Goal: Contribute content: Add original content to the website for others to see

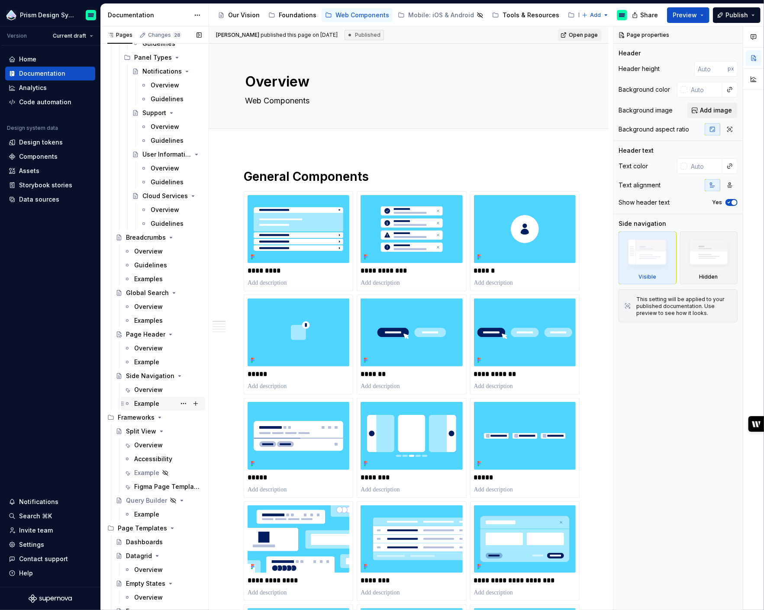
scroll to position [1065, 0]
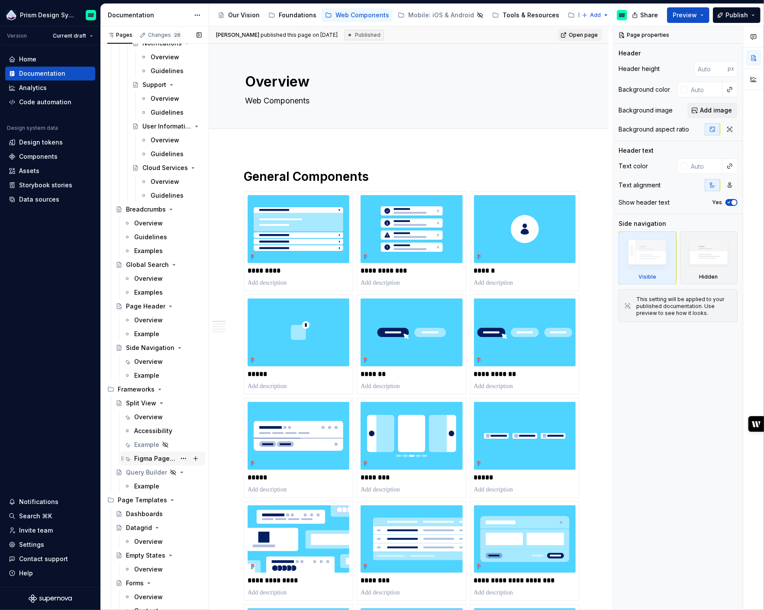
click at [146, 456] on div "Figma Page Templates" at bounding box center [155, 458] width 42 height 9
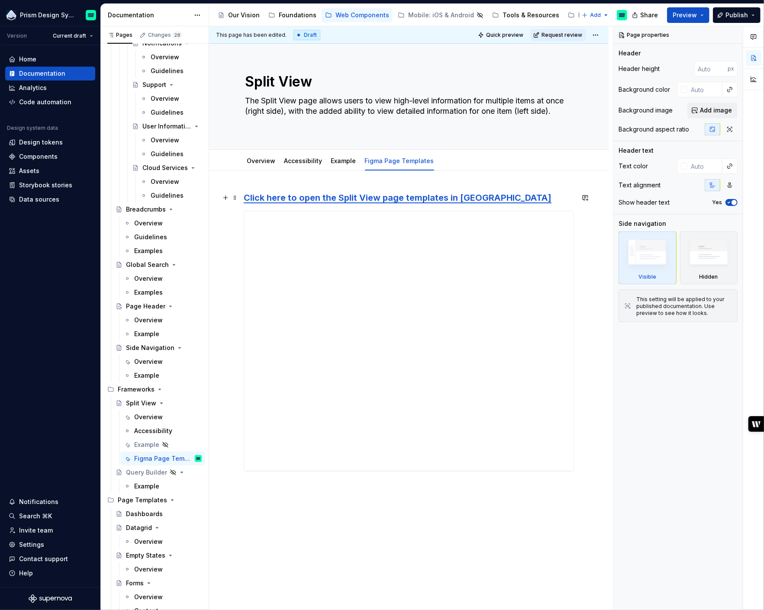
click at [453, 200] on link "Click here to open the Split View page templates in [GEOGRAPHIC_DATA]" at bounding box center [398, 198] width 308 height 10
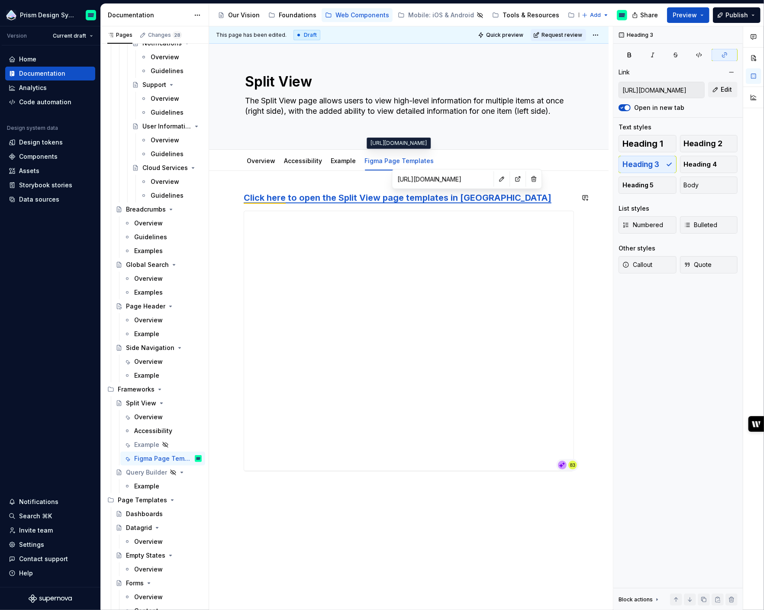
click at [453, 180] on input "[URL][DOMAIN_NAME]" at bounding box center [443, 179] width 98 height 16
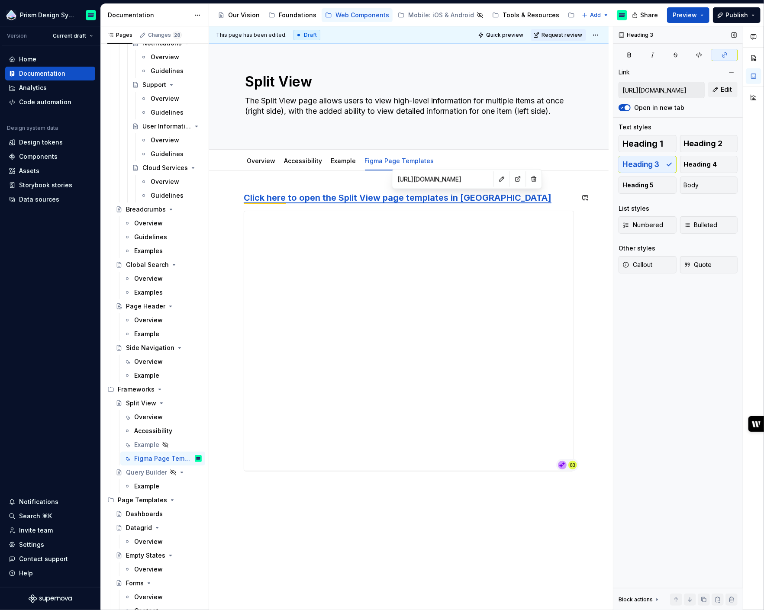
type textarea "*"
click at [722, 87] on span "Edit" at bounding box center [726, 89] width 11 height 9
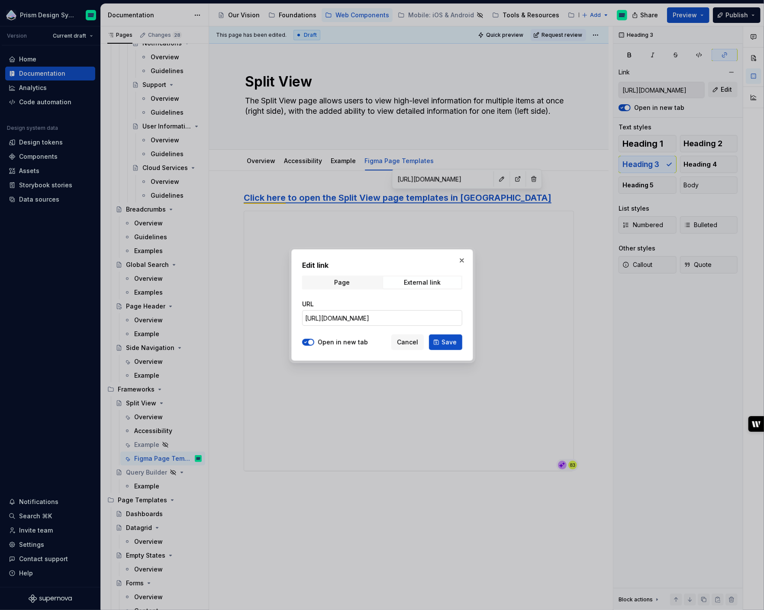
click at [374, 319] on input "[URL][DOMAIN_NAME]" at bounding box center [382, 318] width 160 height 16
click at [405, 342] on span "Cancel" at bounding box center [407, 342] width 21 height 9
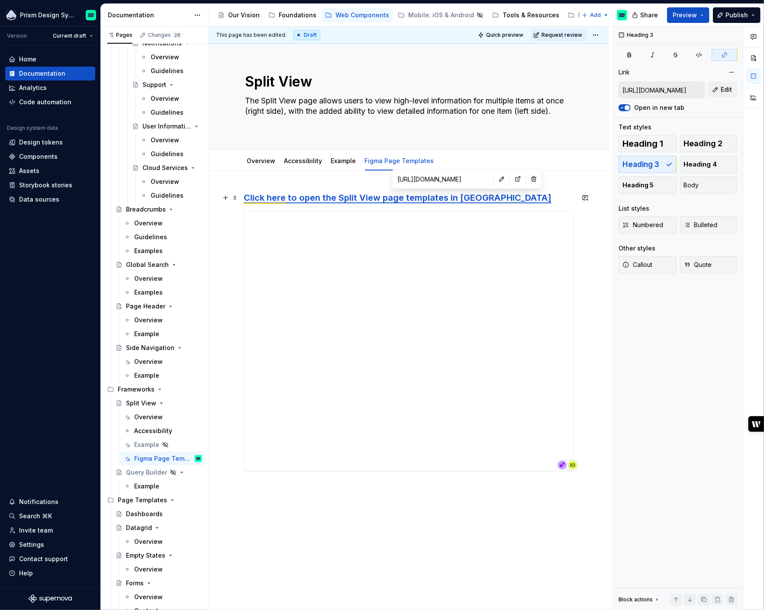
click at [513, 196] on h3 "Click here to open the Split View page templates in [GEOGRAPHIC_DATA]" at bounding box center [409, 198] width 330 height 12
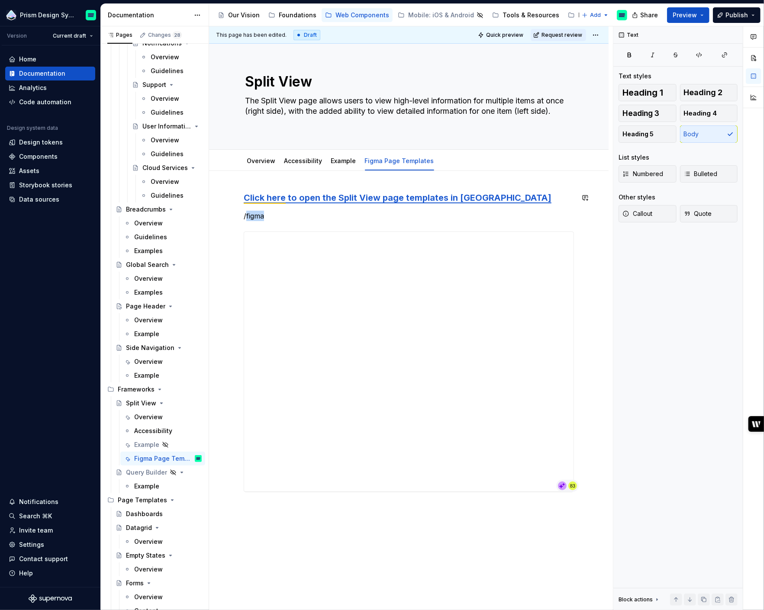
click at [256, 216] on p "/figma" at bounding box center [409, 216] width 330 height 10
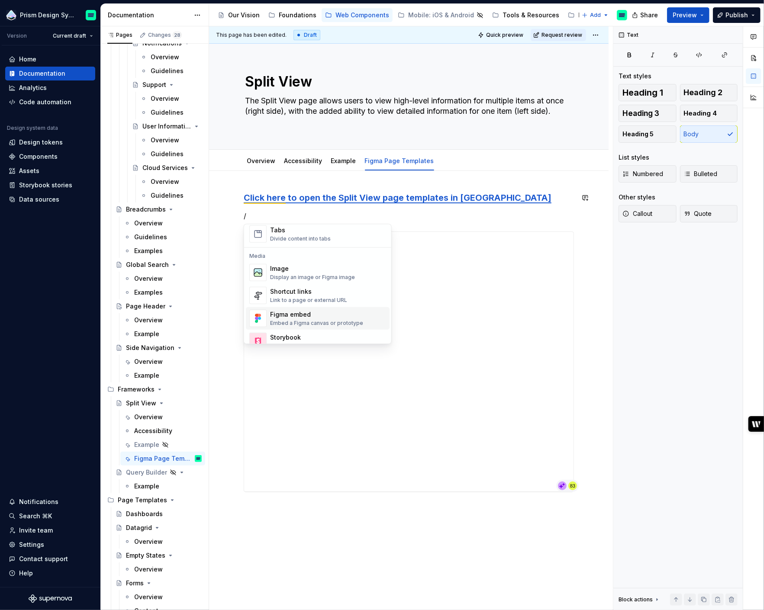
scroll to position [343, 0]
click at [306, 294] on div "Shortcut links" at bounding box center [308, 293] width 77 height 9
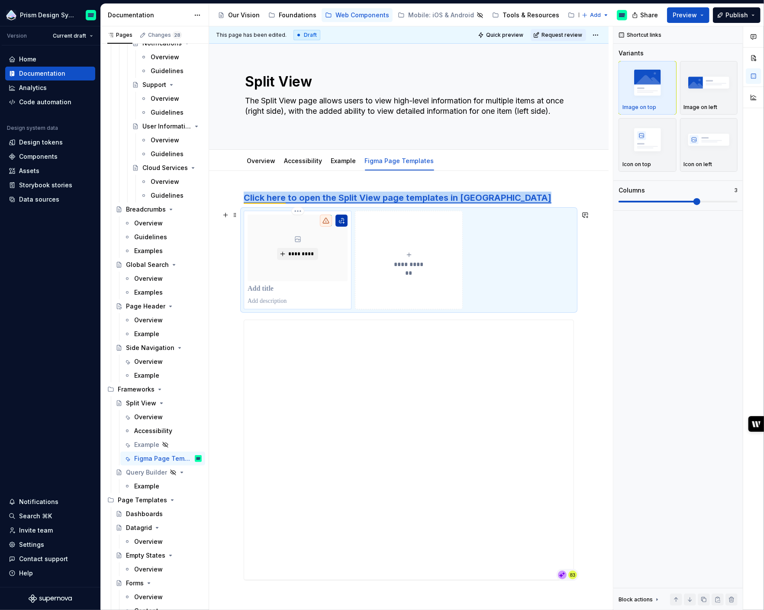
click at [344, 222] on button "button" at bounding box center [341, 221] width 12 height 12
type textarea "*"
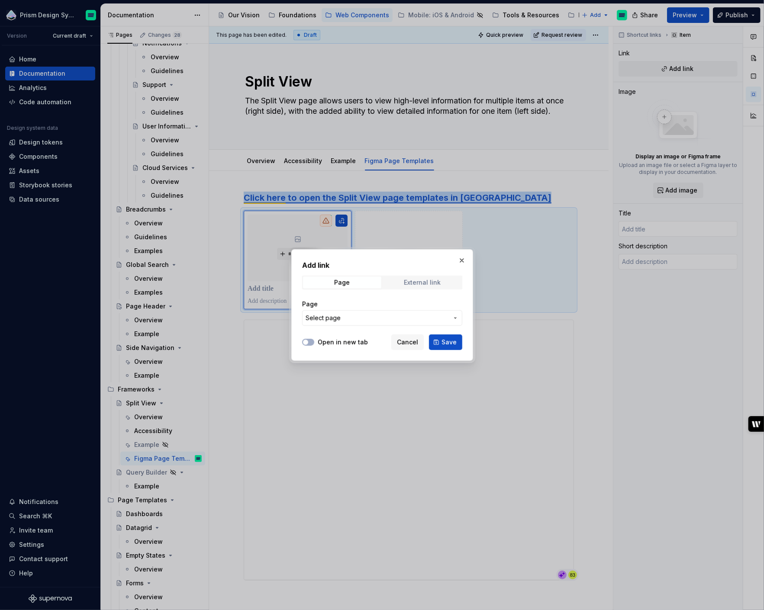
click at [423, 284] on div "External link" at bounding box center [422, 282] width 37 height 7
click at [349, 316] on input "URL" at bounding box center [382, 318] width 160 height 16
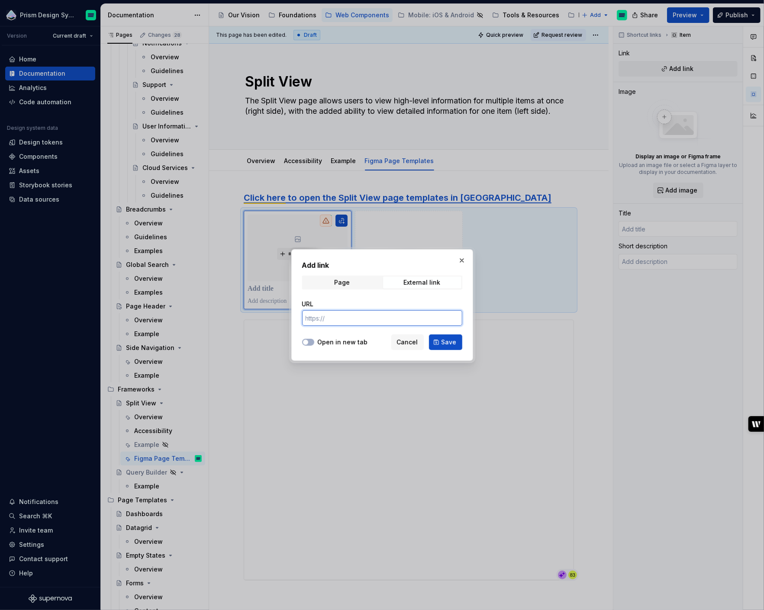
paste input "[URL][DOMAIN_NAME]"
type input "[URL][DOMAIN_NAME]"
type button "on"
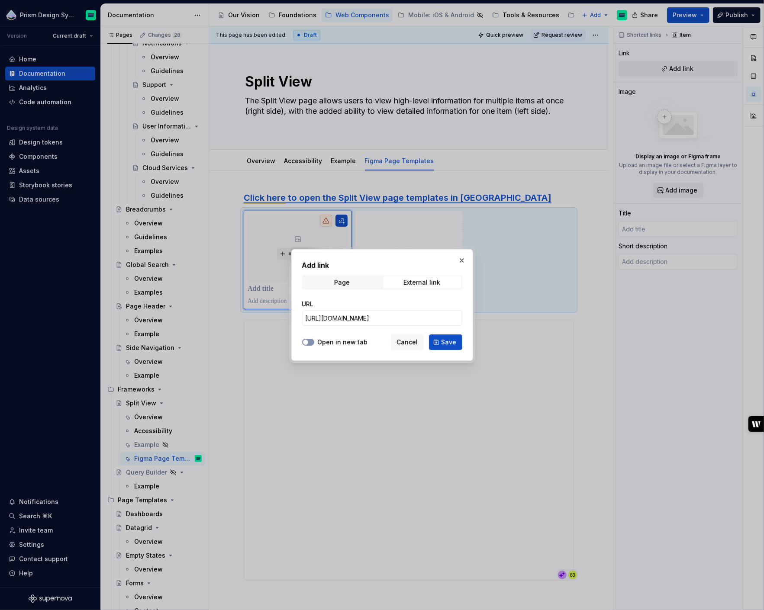
click at [308, 343] on icon "button" at bounding box center [305, 342] width 7 height 5
click at [443, 343] on span "Save" at bounding box center [448, 342] width 15 height 9
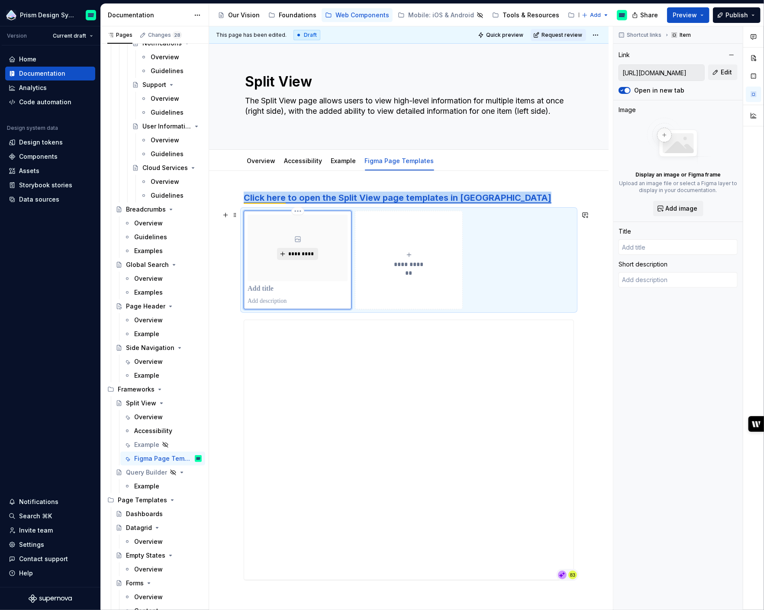
type textarea "*"
type input "Login | Figma"
click at [296, 254] on span "*********" at bounding box center [302, 254] width 26 height 7
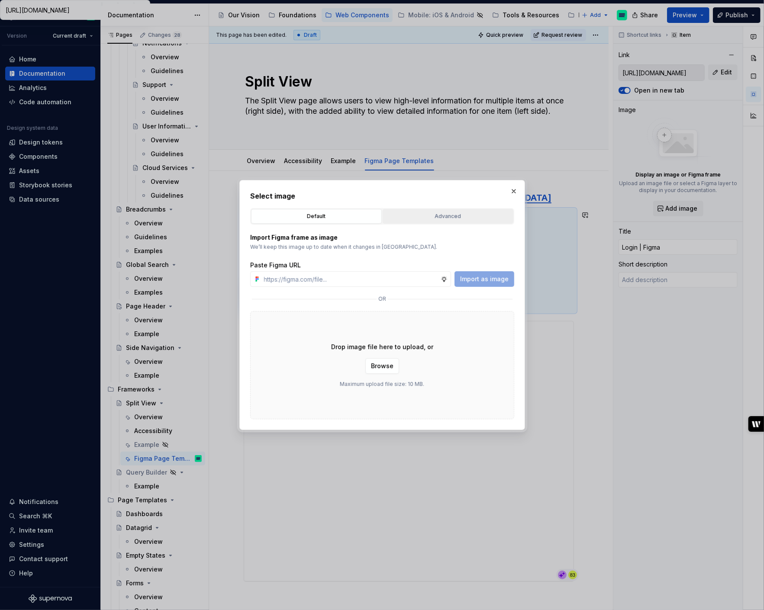
click at [446, 219] on div "Advanced" at bounding box center [448, 216] width 125 height 9
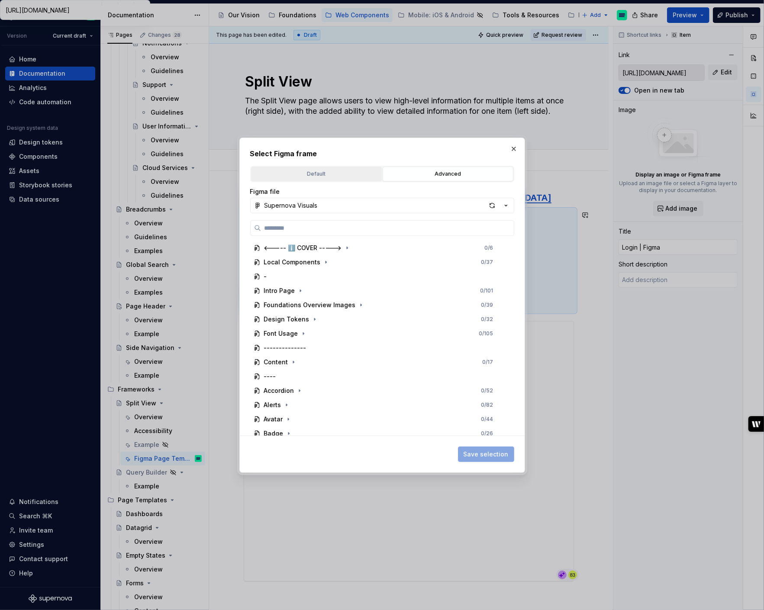
click at [330, 178] on button "Default" at bounding box center [316, 174] width 131 height 15
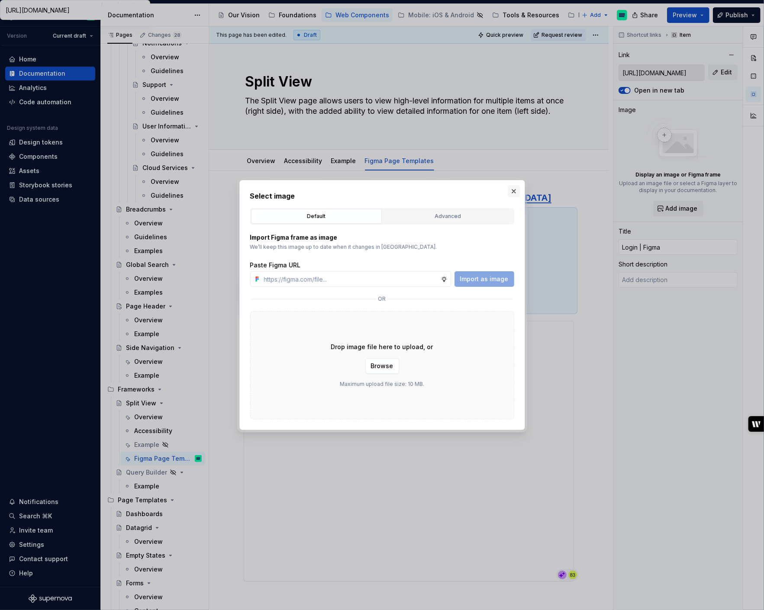
click at [512, 193] on button "button" at bounding box center [514, 191] width 12 height 12
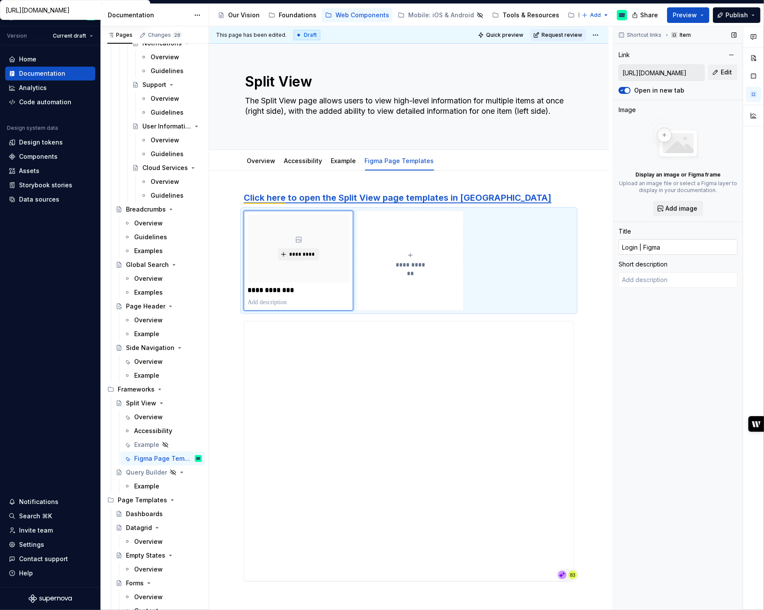
type textarea "*"
click at [666, 250] on input "Login | Figma" at bounding box center [677, 247] width 119 height 16
type textarea "*"
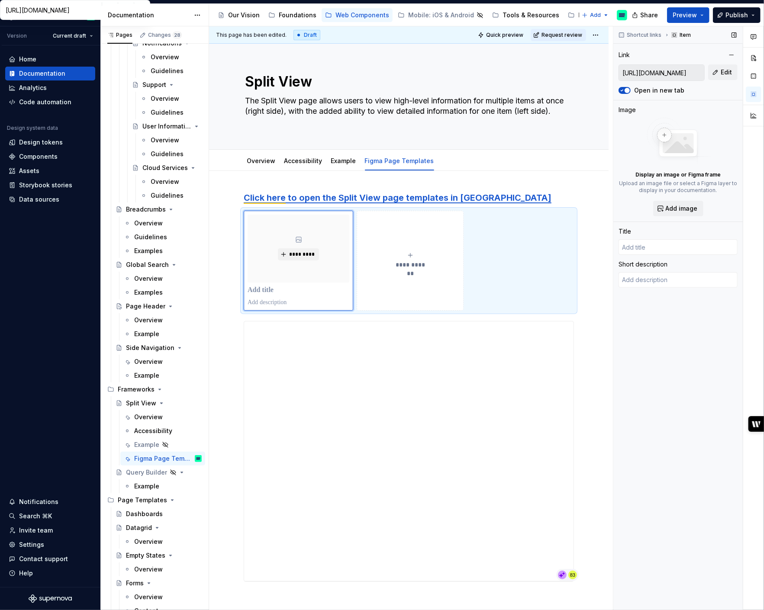
click at [673, 70] on input "[URL][DOMAIN_NAME]" at bounding box center [661, 73] width 85 height 16
click at [725, 71] on span "Edit" at bounding box center [726, 72] width 11 height 9
type textarea "*"
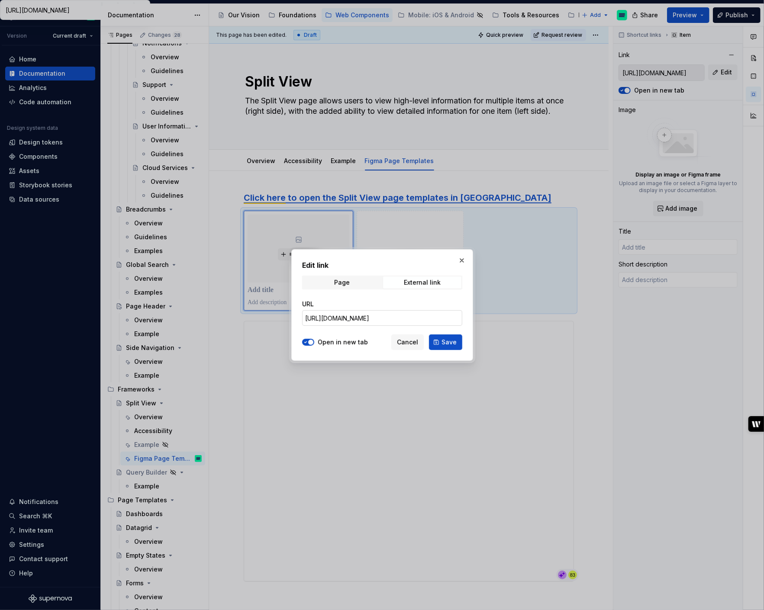
click at [418, 314] on input "[URL][DOMAIN_NAME]" at bounding box center [382, 318] width 160 height 16
paste input "[URL][DOMAIN_NAME]"
type input "[URL][DOMAIN_NAME]"
type button "on"
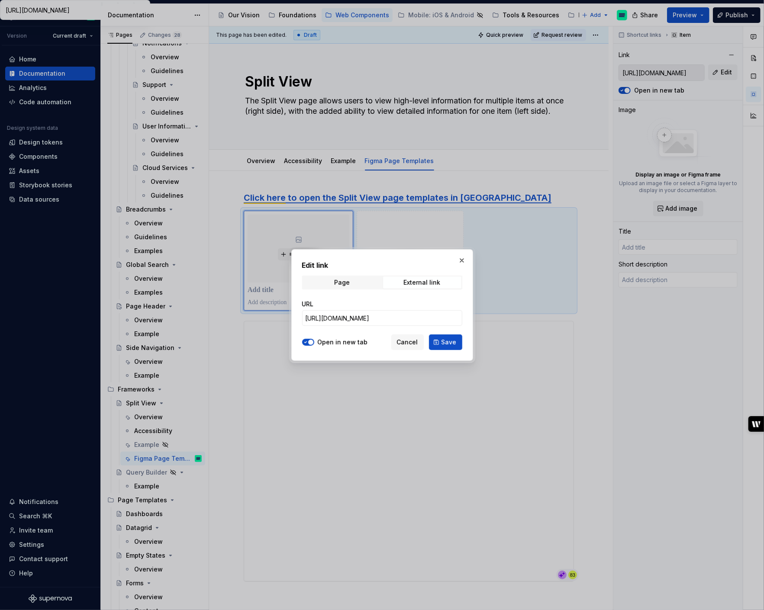
scroll to position [0, 0]
click at [440, 340] on button "Save" at bounding box center [445, 343] width 33 height 16
type textarea "*"
type input "[URL][DOMAIN_NAME]"
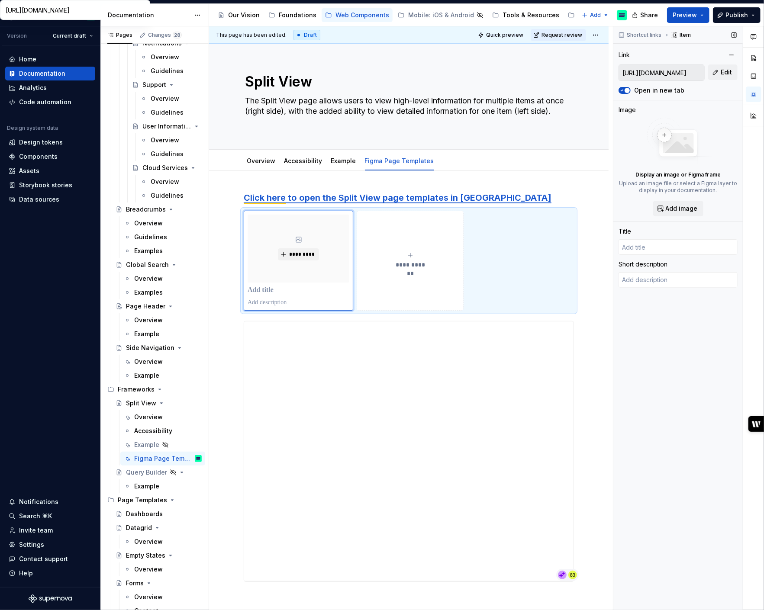
type textarea "*"
type input "Login | Figma"
click at [640, 248] on input "Login | Figma" at bounding box center [677, 247] width 119 height 16
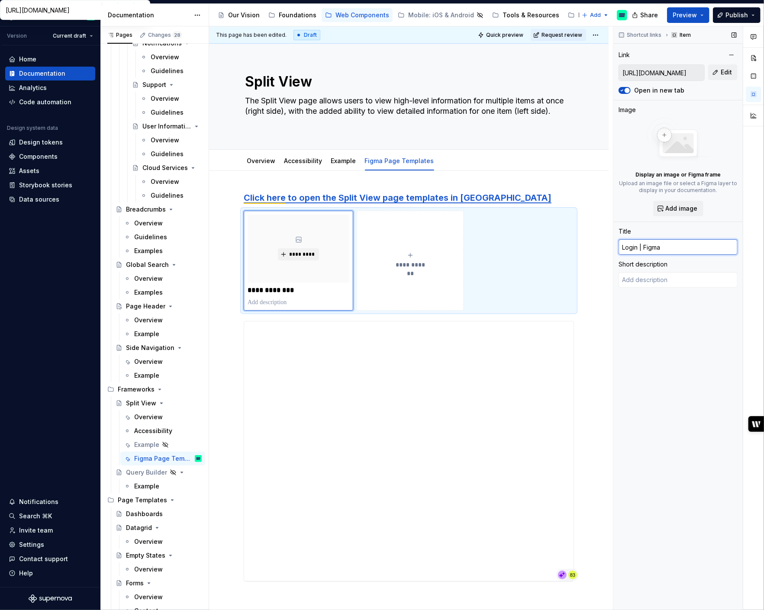
type textarea "*"
type input "S"
type textarea "*"
type input "Sp"
type textarea "*"
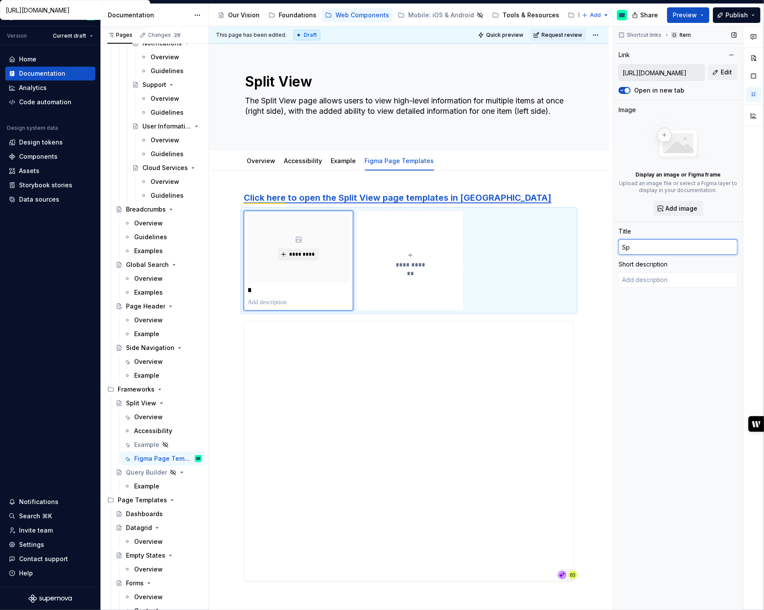
type input "Spl"
type textarea "*"
type input "Spli"
type textarea "*"
type input "Split"
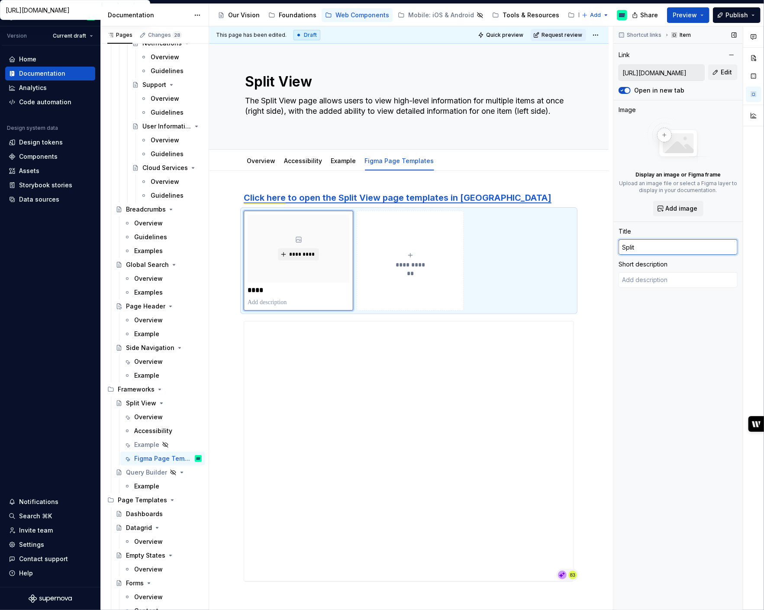
type textarea "*"
type input "Split"
type textarea "*"
type input "Split V"
type textarea "*"
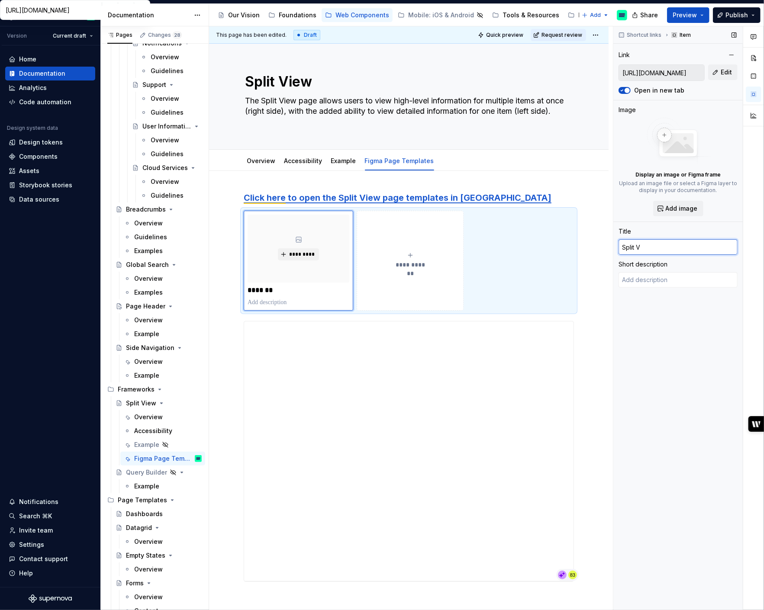
type input "Split Vi"
type textarea "*"
type input "Split Vie"
type textarea "*"
type input "Split View"
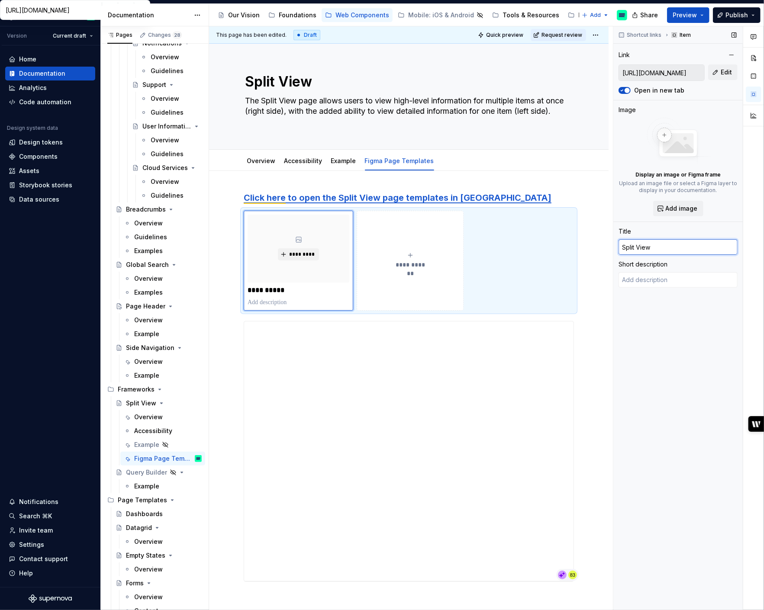
type textarea "*"
type input "Split View"
type textarea "*"
type input "Split View T"
type textarea "*"
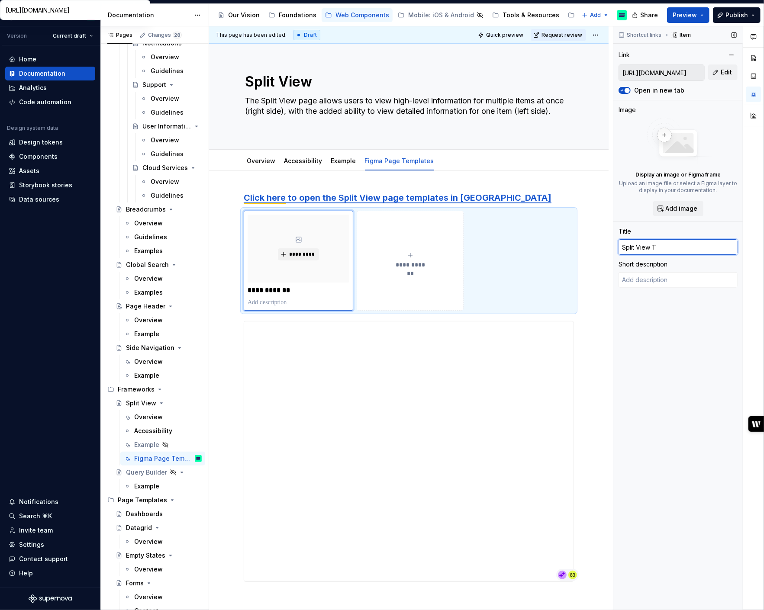
type input "Split View Te"
type textarea "*"
type input "Split View Tem"
type textarea "*"
type input "Split View Temp"
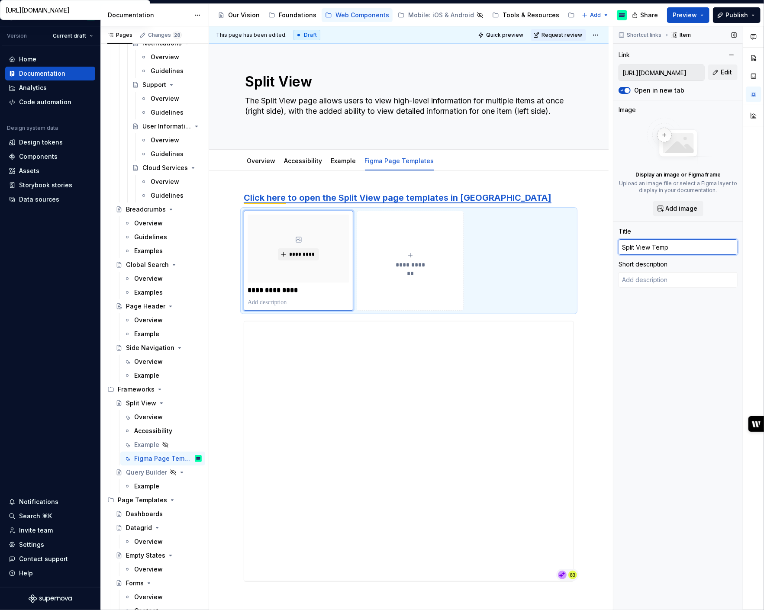
type textarea "*"
type input "Split View Templ"
type textarea "*"
type input "Split View Templa"
type textarea "*"
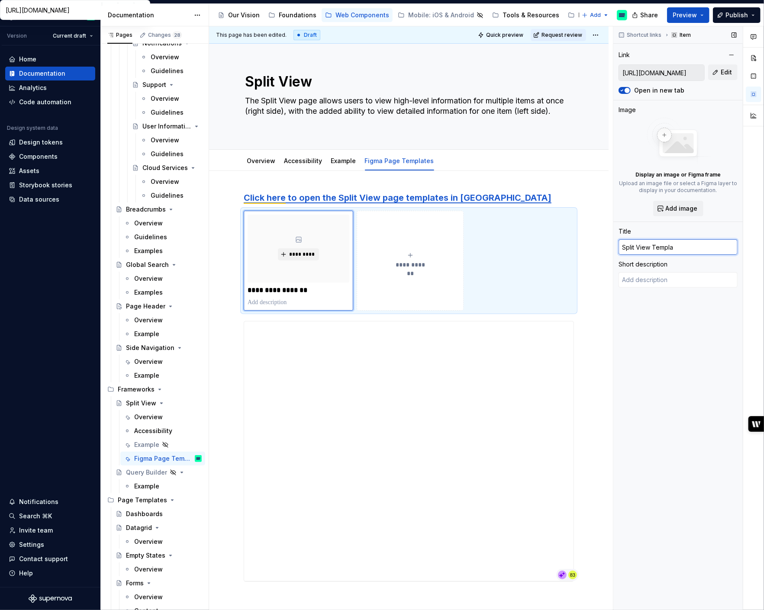
type input "Split View Templat"
type textarea "*"
type input "Split View Template"
type textarea "*"
type input "Split View Templates"
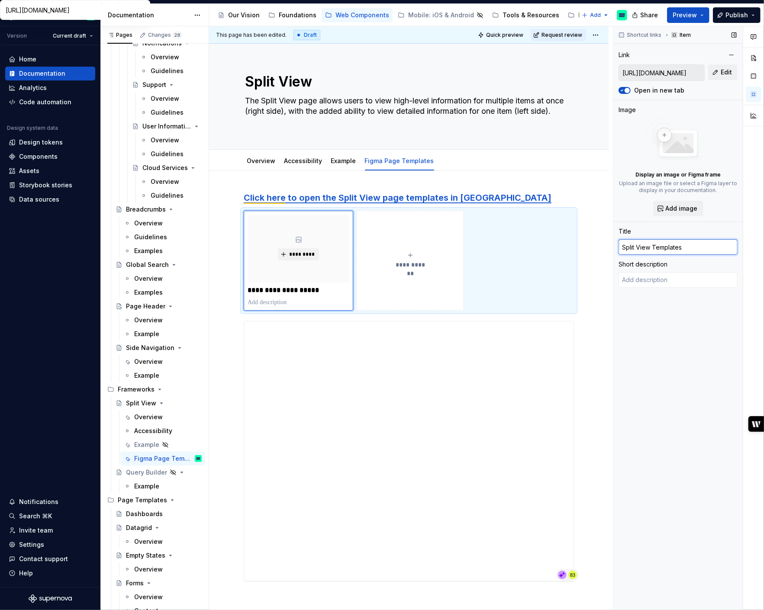
click at [653, 246] on input "Split View Templates" at bounding box center [677, 247] width 119 height 16
type textarea "*"
type input "Split View FTemplates"
type textarea "*"
type input "Split View FiTemplates"
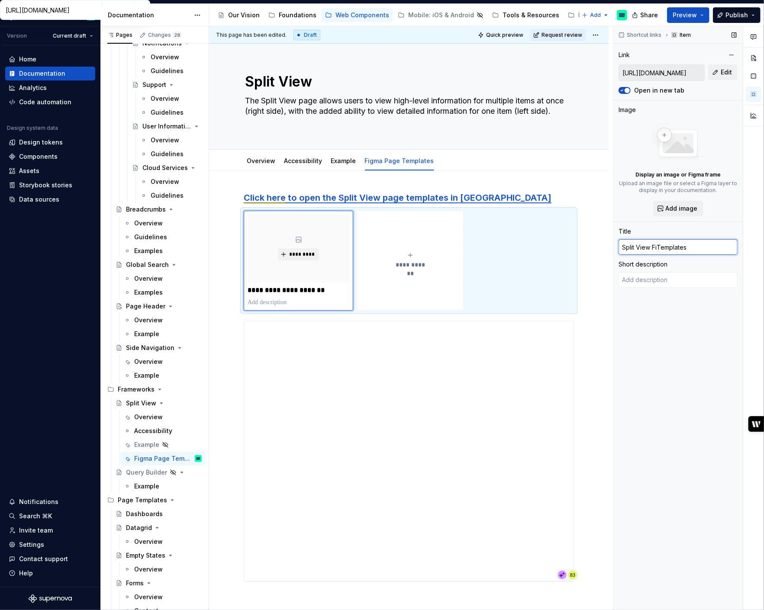
type textarea "*"
type input "Split View FigTemplates"
type textarea "*"
type input "Split View FigmTemplates"
type textarea "*"
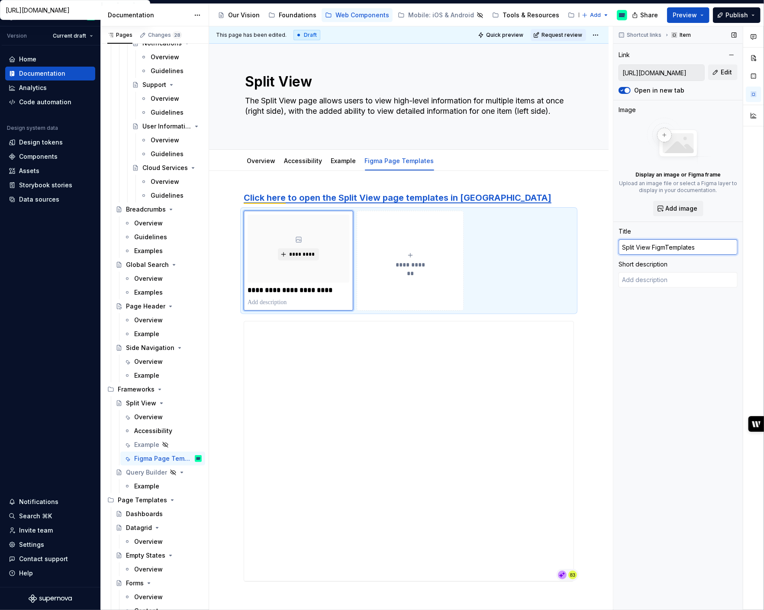
type input "Split View FigmaTemplates"
type textarea "*"
type input "Split View Figma Templates"
type textarea "*"
type input "[URL][DOMAIN_NAME]"
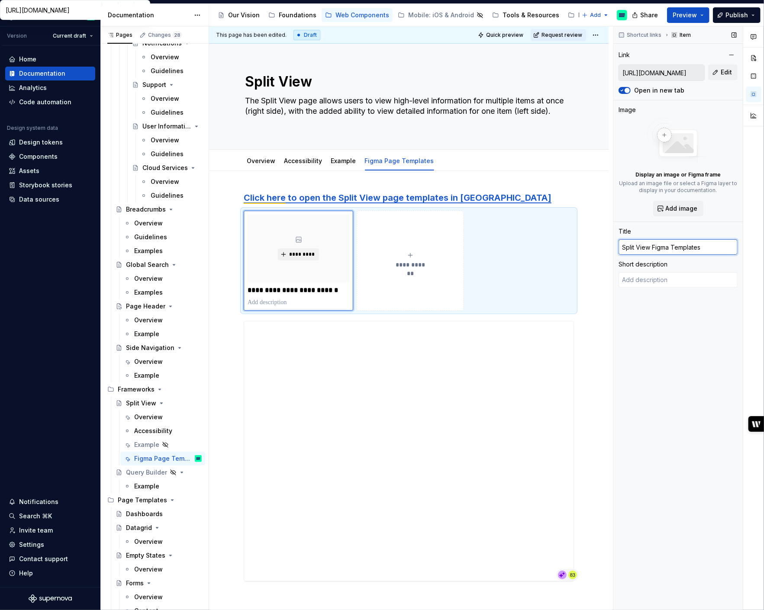
type textarea "*"
type input "Split View Figma -Templates"
type textarea "*"
type input "Split View Figma - Templates"
type textarea "*"
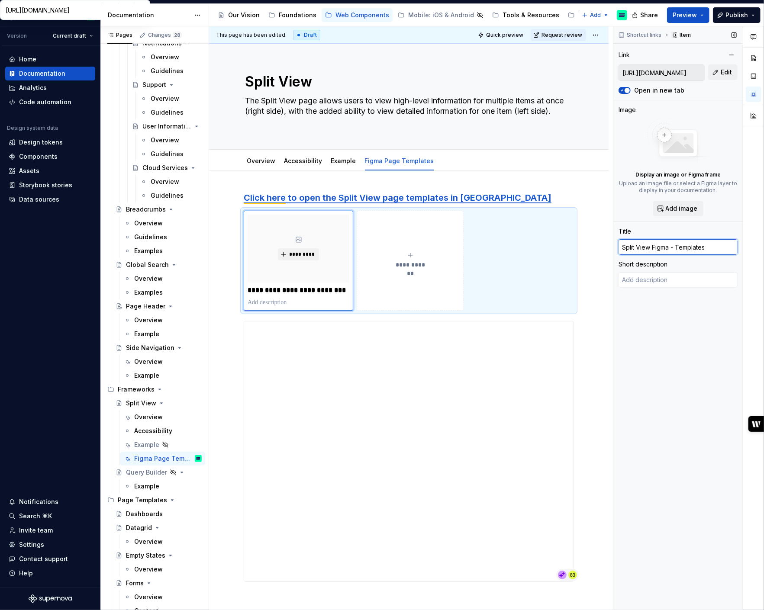
type input "Split View Figma - PTemplates"
type textarea "*"
type input "Split View Figma - PaTemplates"
type textarea "*"
type input "Split View Figma - PagTemplates"
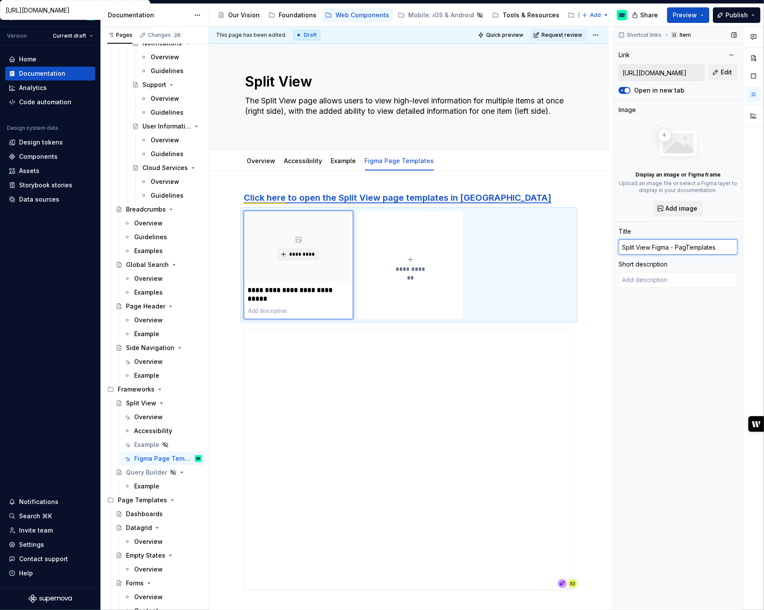
type textarea "*"
type input "Split View Figma - Page Templates"
type textarea "*"
type input "Split View Figma - Page vTemplates"
type textarea "*"
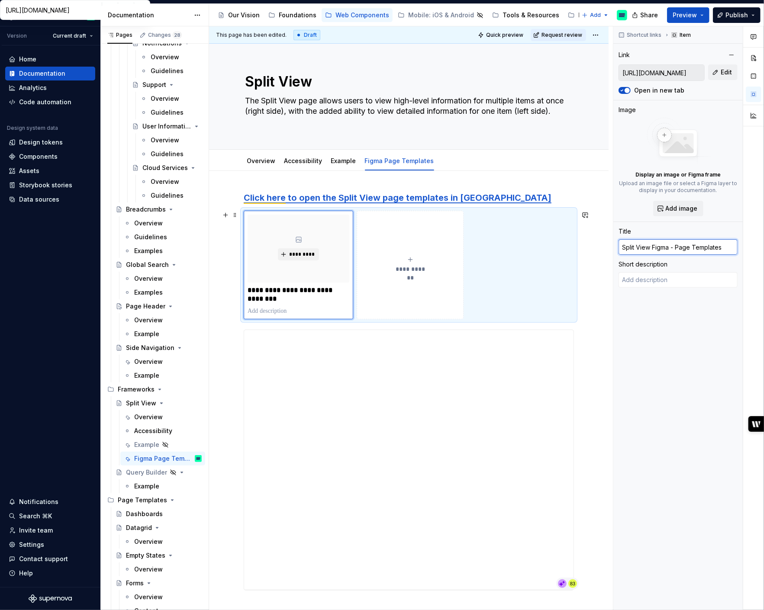
type input "Split View Figma - Page Templates"
click at [553, 269] on div "**********" at bounding box center [409, 265] width 330 height 109
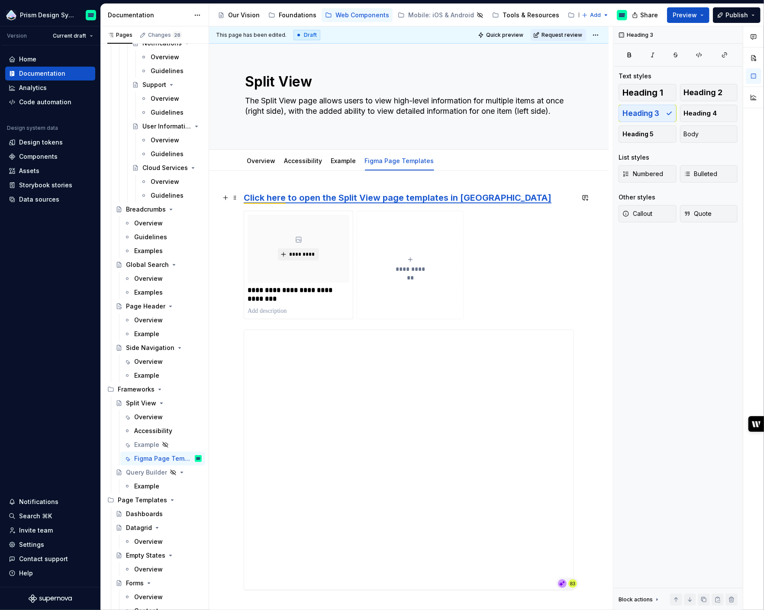
click at [511, 200] on h3 "Click here to open the Split View page templates in [GEOGRAPHIC_DATA]" at bounding box center [409, 198] width 330 height 12
click at [235, 198] on span at bounding box center [235, 198] width 7 height 12
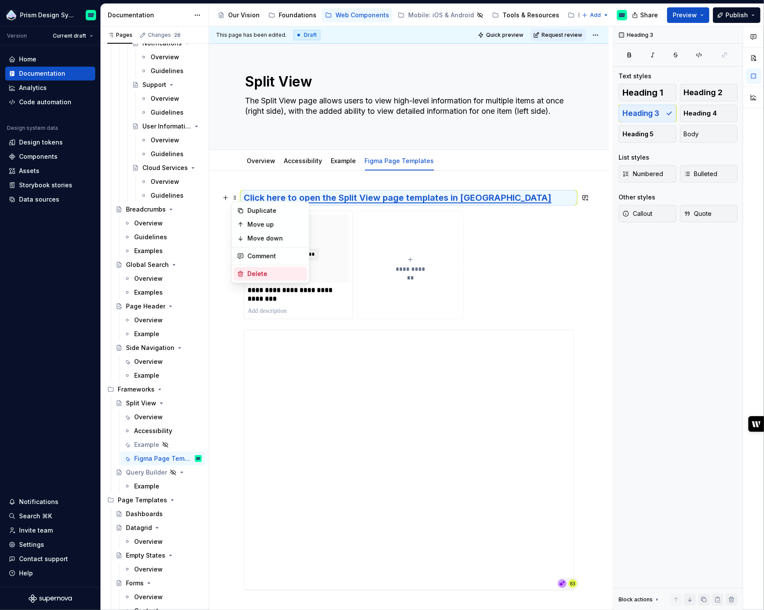
click at [260, 273] on div "Delete" at bounding box center [276, 274] width 56 height 9
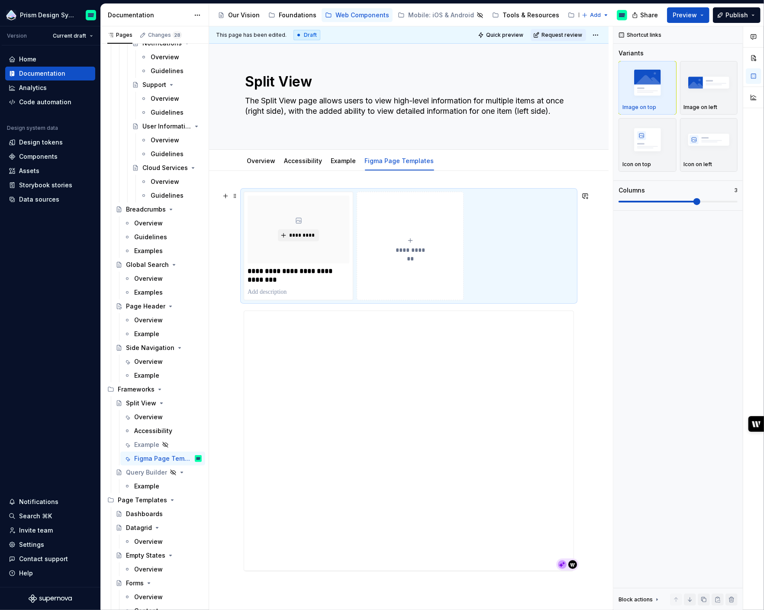
click at [545, 227] on div "**********" at bounding box center [409, 246] width 330 height 109
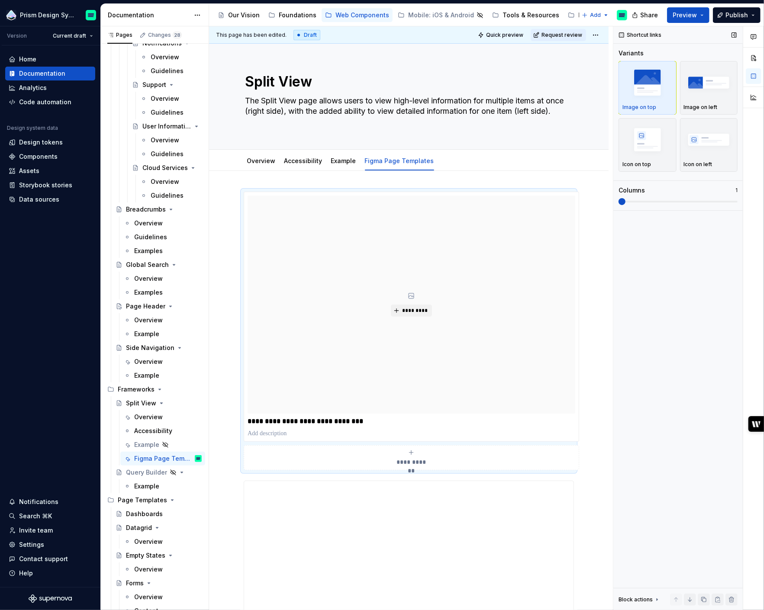
click at [625, 203] on span at bounding box center [621, 201] width 7 height 7
click at [710, 145] on img "button" at bounding box center [709, 140] width 50 height 32
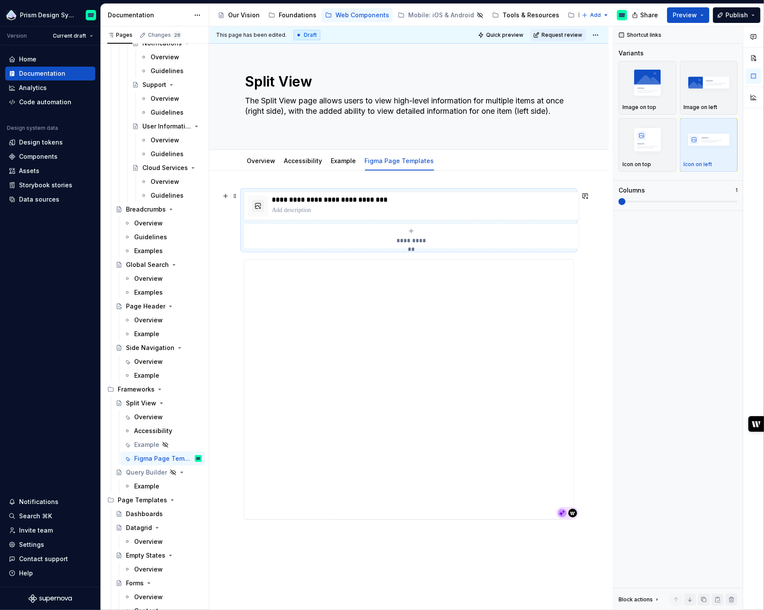
click at [588, 237] on div "**********" at bounding box center [408, 442] width 399 height 543
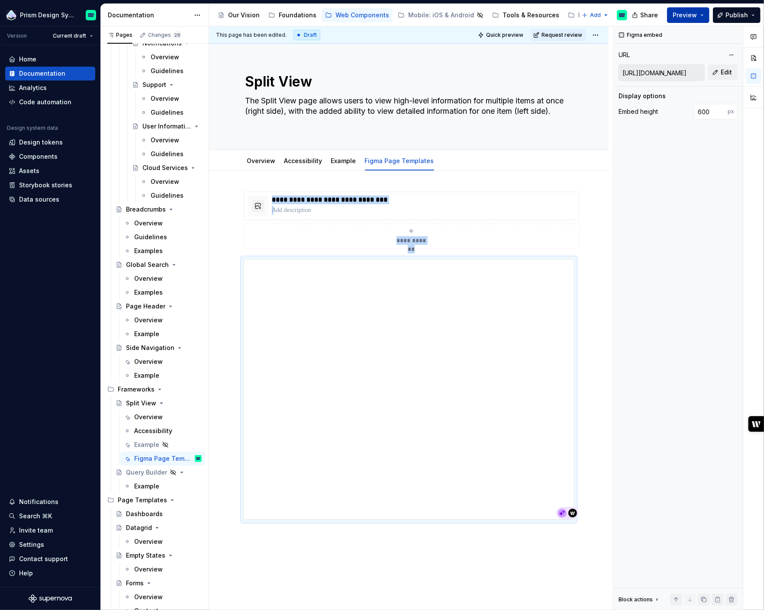
click at [703, 15] on button "Preview" at bounding box center [688, 15] width 42 height 16
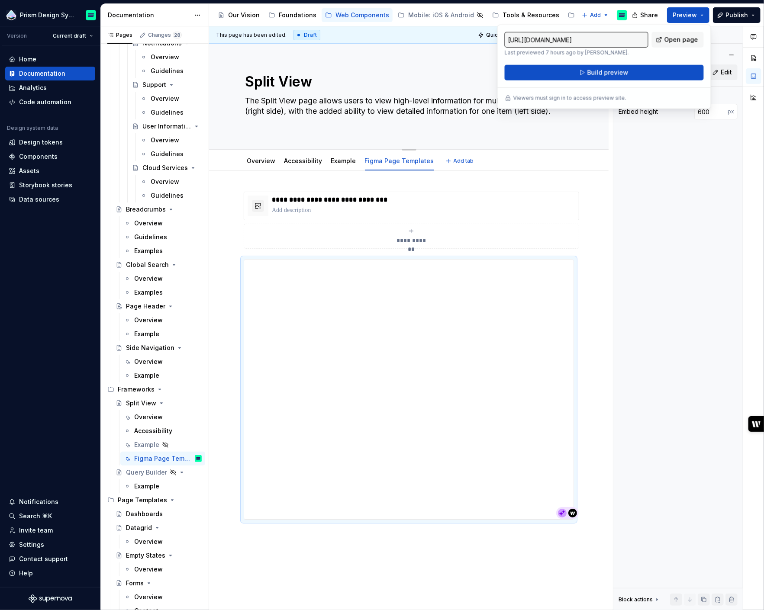
click at [447, 75] on textarea "Split View" at bounding box center [407, 81] width 327 height 21
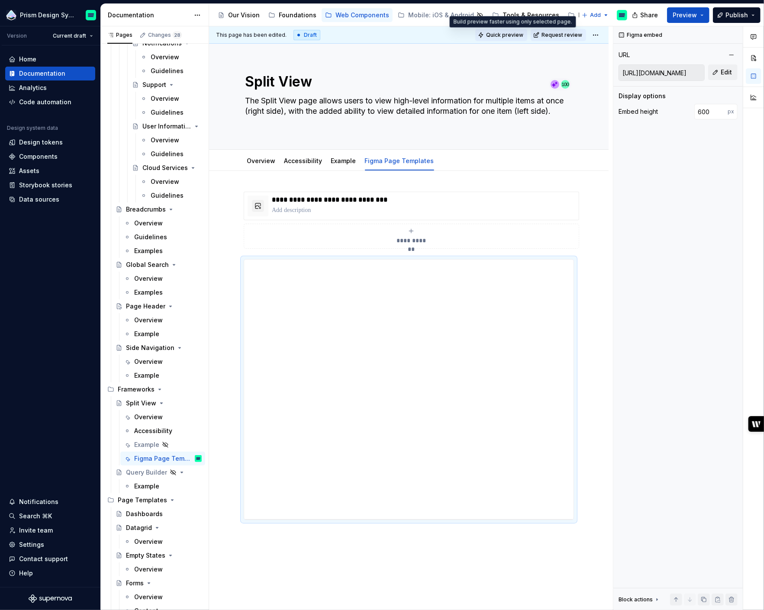
click at [503, 34] on span "Quick preview" at bounding box center [504, 35] width 37 height 7
type textarea "*"
